Goal: Find contact information: Find contact information

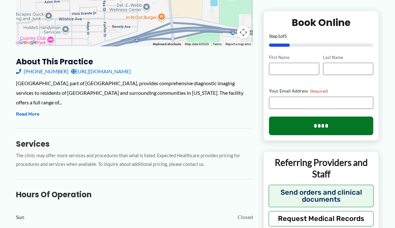
scroll to position [126, 0]
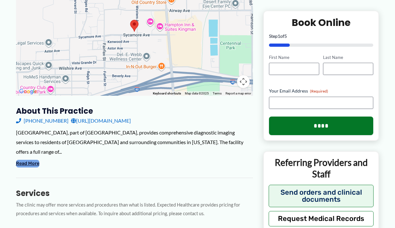
click at [34, 161] on button "Read More" at bounding box center [27, 164] width 23 height 8
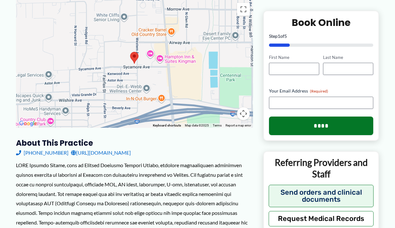
scroll to position [0, 0]
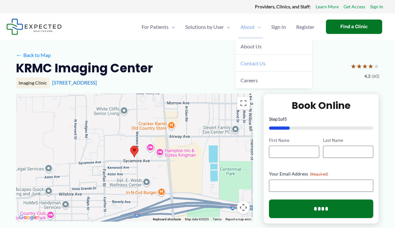
click at [255, 61] on span "Contact Us" at bounding box center [253, 63] width 25 height 6
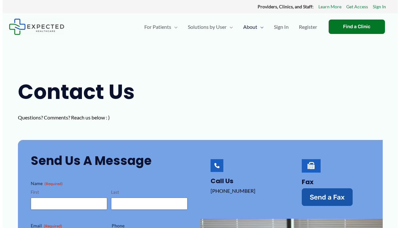
scroll to position [96, 0]
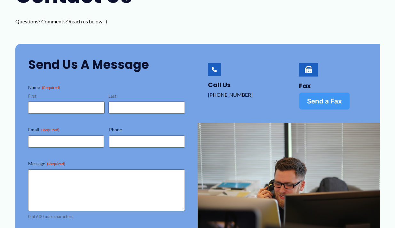
click at [324, 100] on span "Send a Fax" at bounding box center [324, 101] width 35 height 7
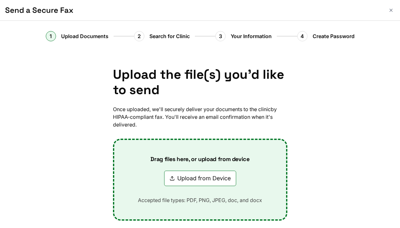
scroll to position [54, 0]
